Goal: Task Accomplishment & Management: Complete application form

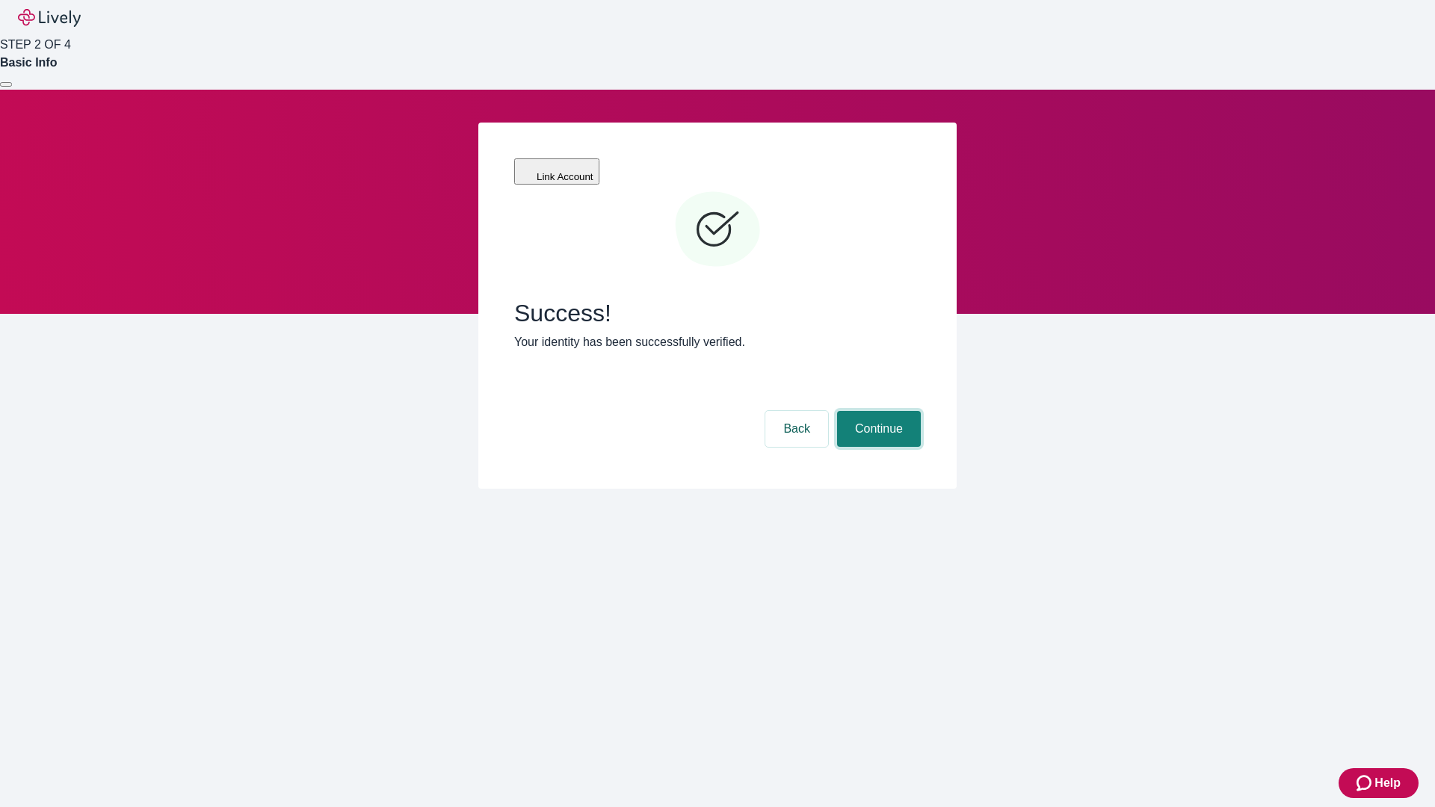
click at [877, 411] on button "Continue" at bounding box center [879, 429] width 84 height 36
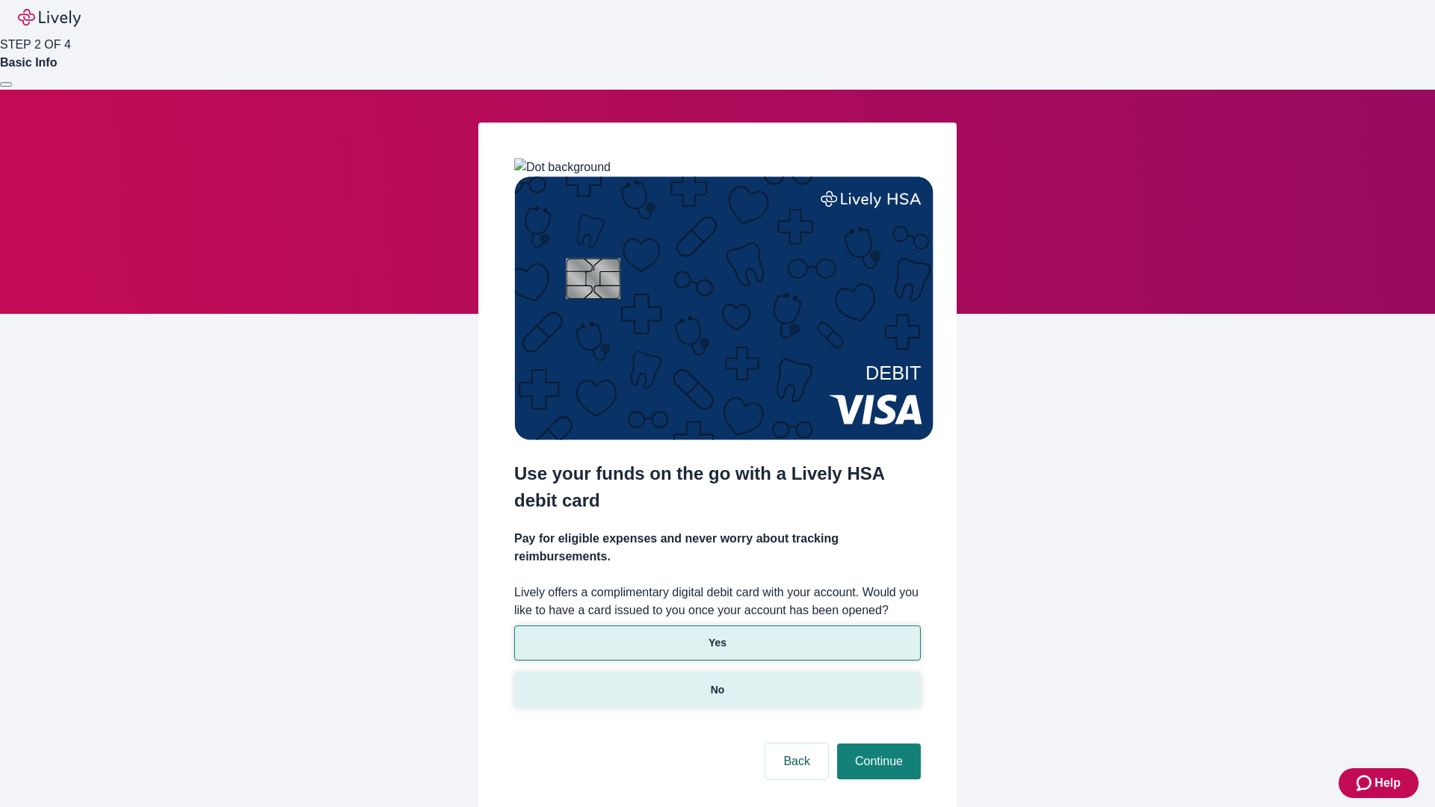
click at [717, 682] on p "No" at bounding box center [718, 690] width 14 height 16
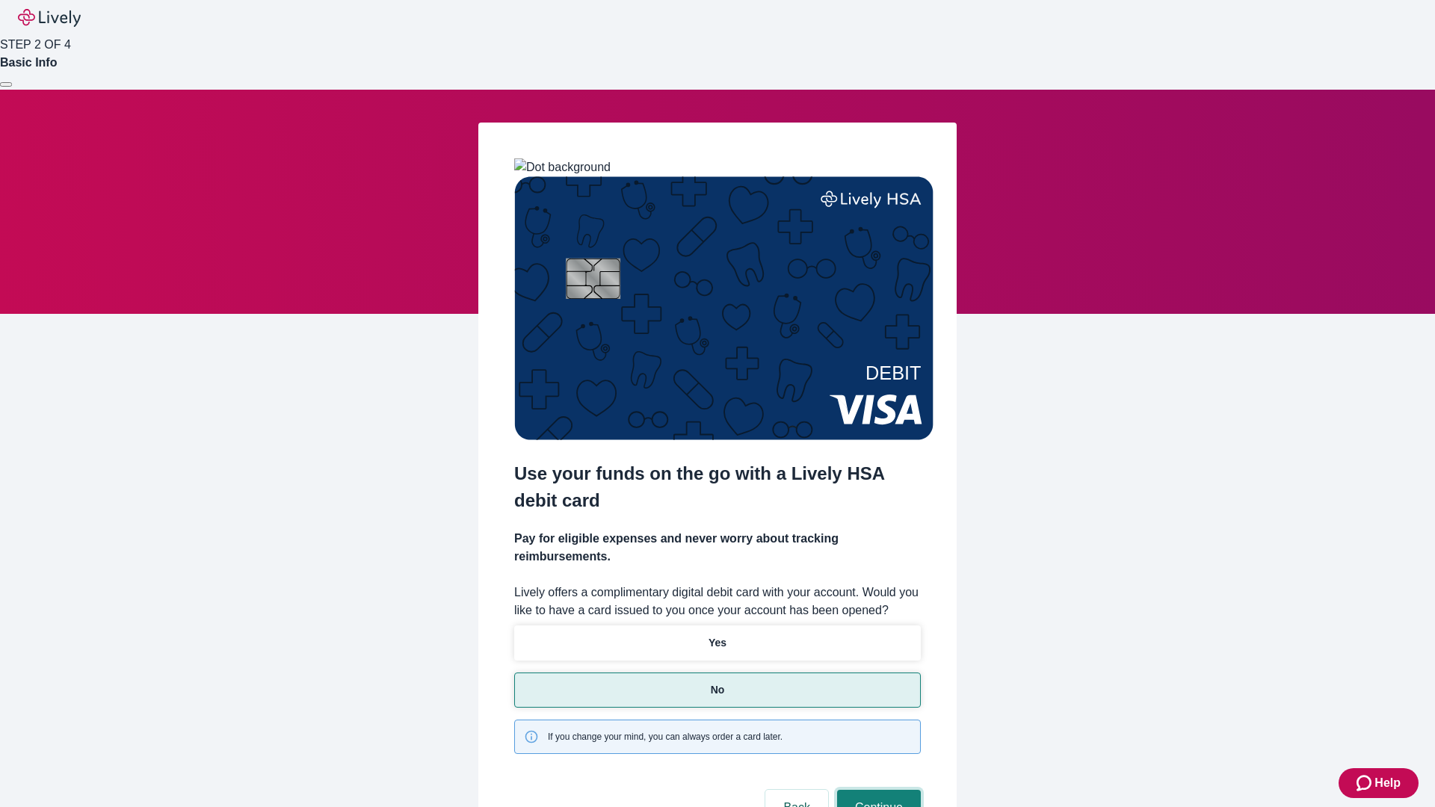
click at [877, 790] on button "Continue" at bounding box center [879, 808] width 84 height 36
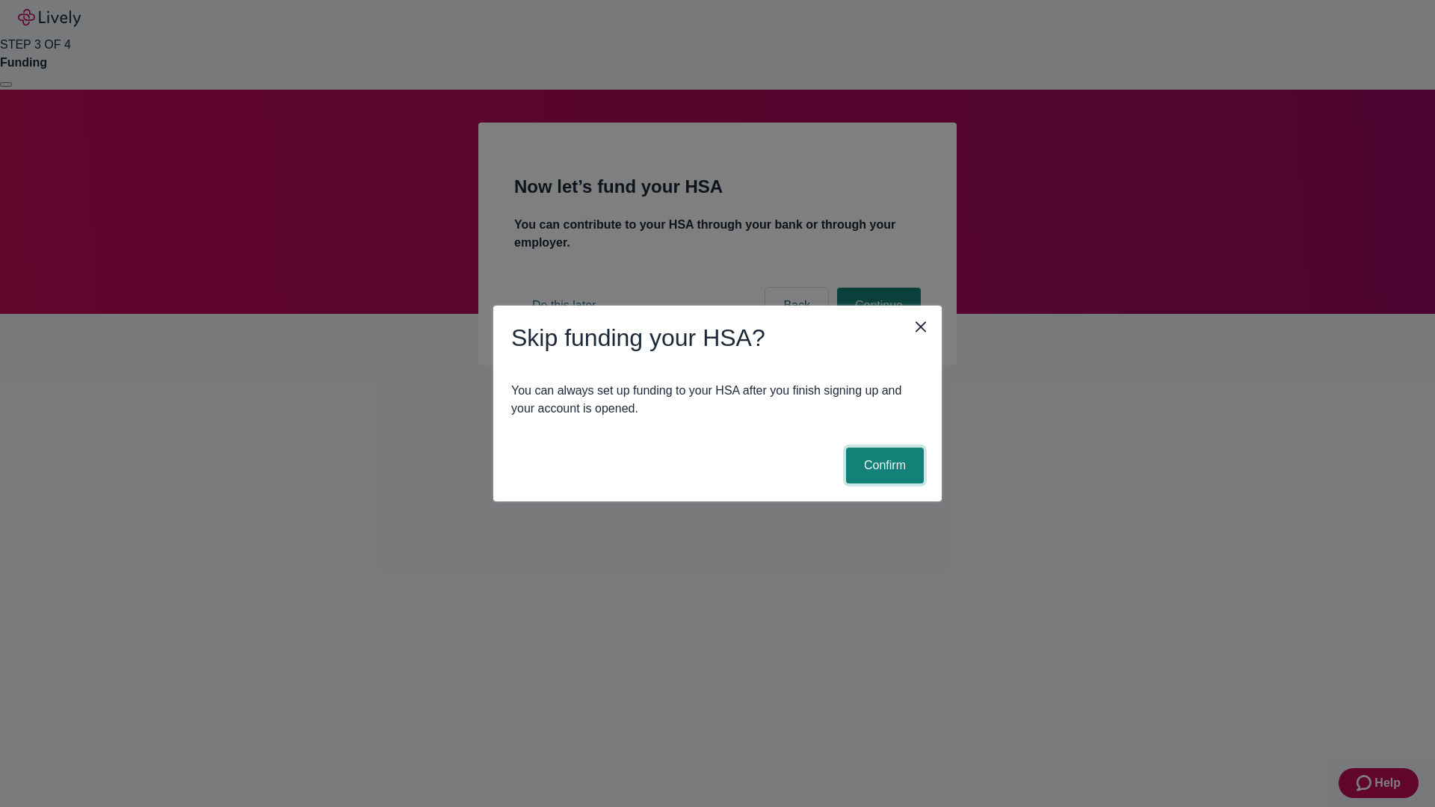
click at [883, 466] on button "Confirm" at bounding box center [885, 466] width 78 height 36
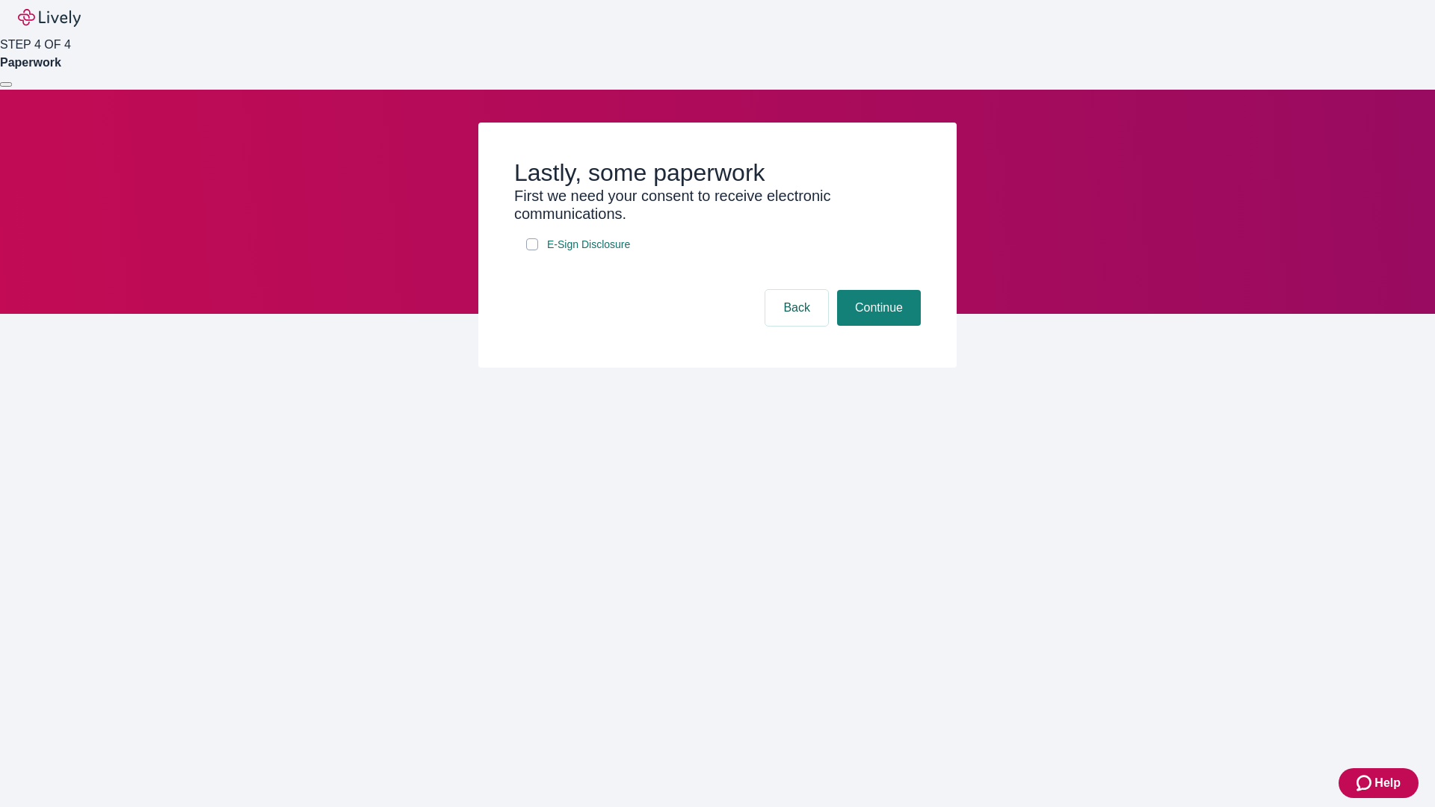
click at [532, 250] on input "E-Sign Disclosure" at bounding box center [532, 244] width 12 height 12
checkbox input "true"
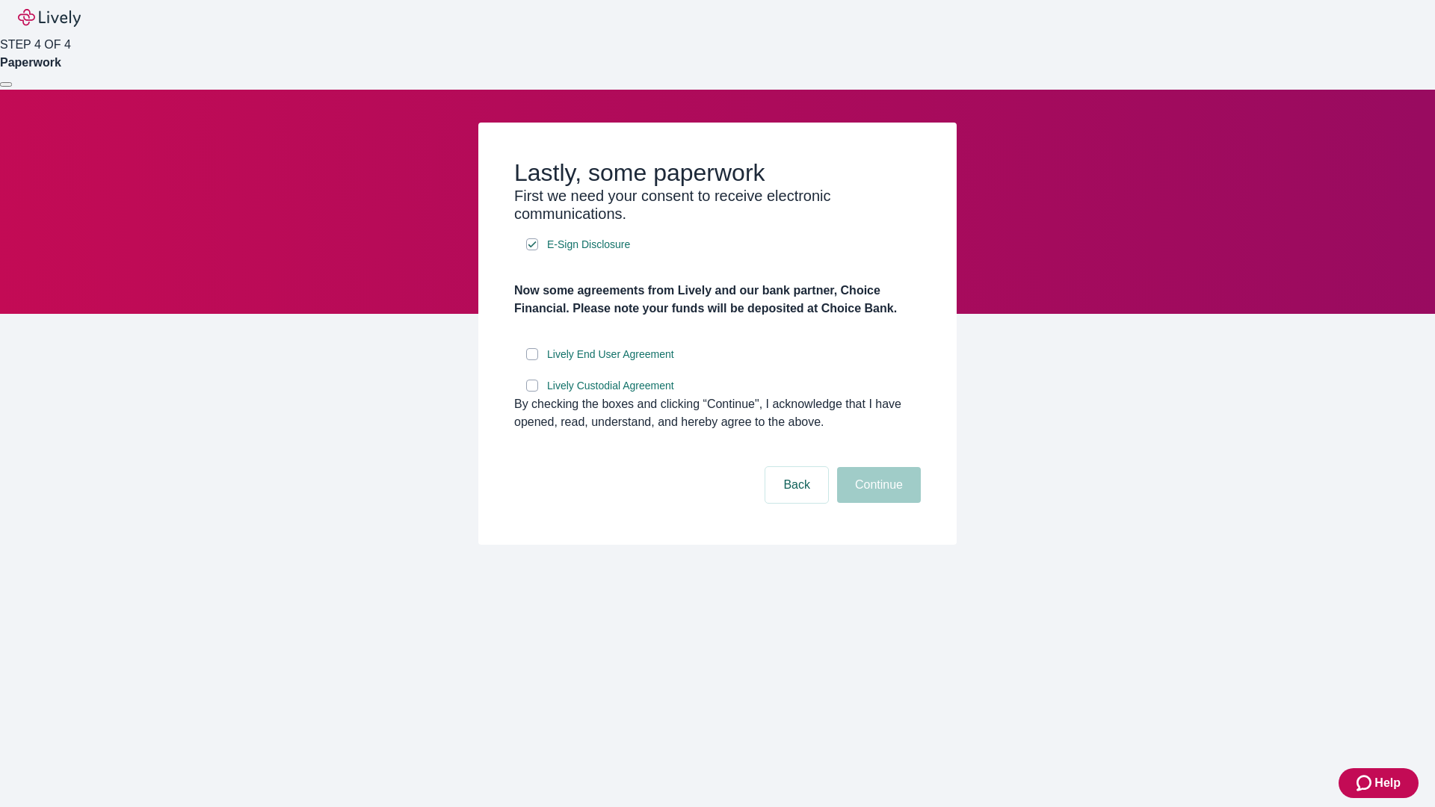
click at [532, 360] on input "Lively End User Agreement" at bounding box center [532, 354] width 12 height 12
checkbox input "true"
click at [532, 392] on input "Lively Custodial Agreement" at bounding box center [532, 386] width 12 height 12
checkbox input "true"
click at [877, 503] on button "Continue" at bounding box center [879, 485] width 84 height 36
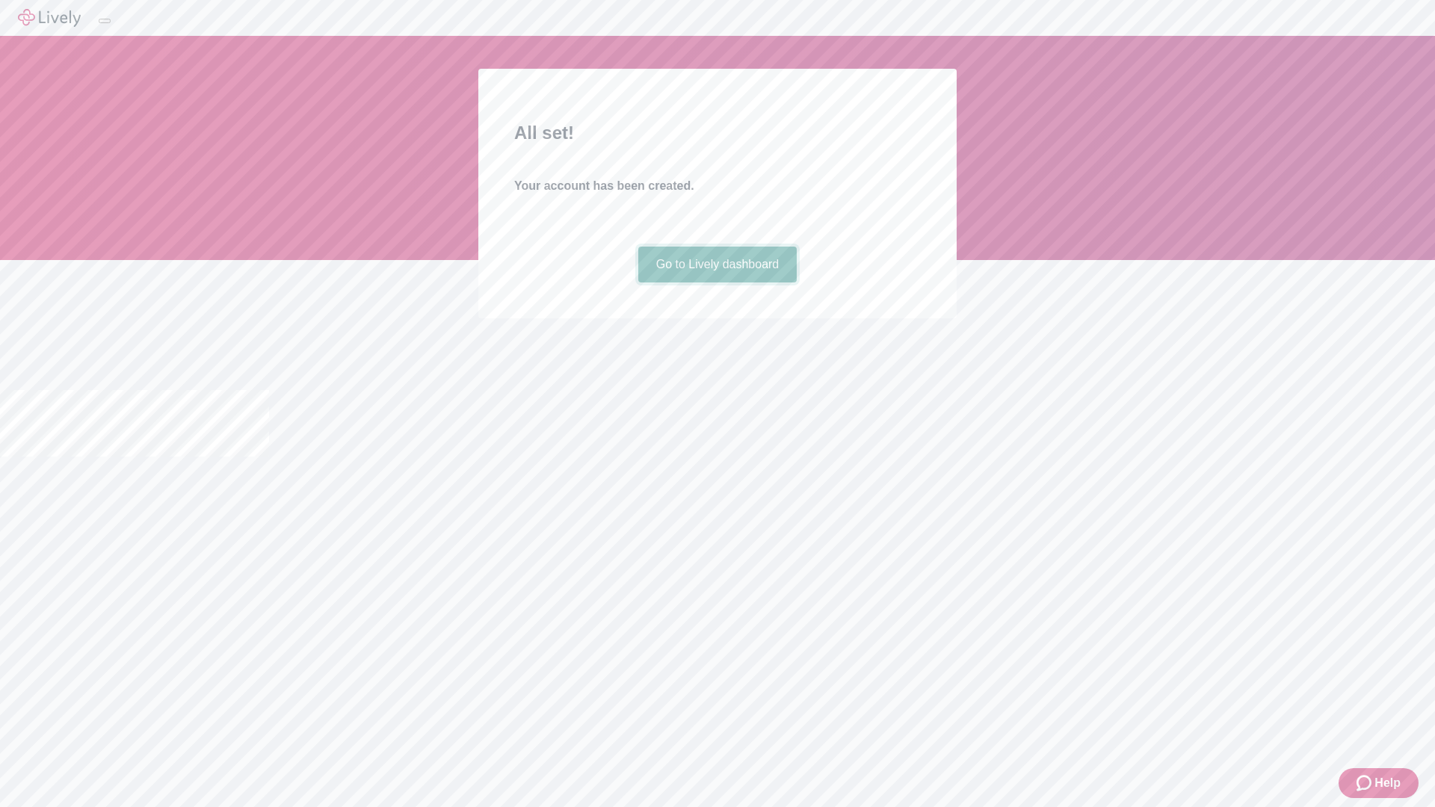
click at [717, 283] on link "Go to Lively dashboard" at bounding box center [717, 265] width 159 height 36
